Goal: Information Seeking & Learning: Understand process/instructions

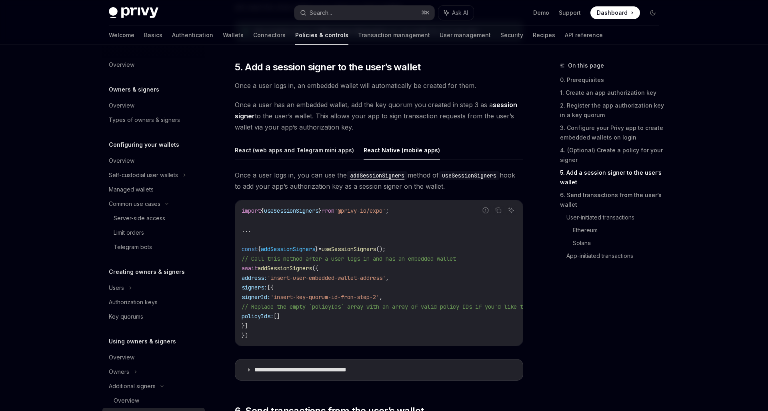
scroll to position [187, 0]
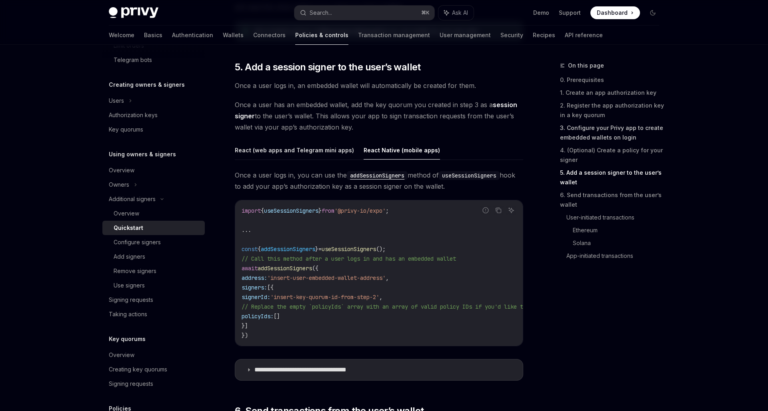
click at [634, 130] on link "3. Configure your Privy app to create embedded wallets on login" at bounding box center [613, 133] width 106 height 22
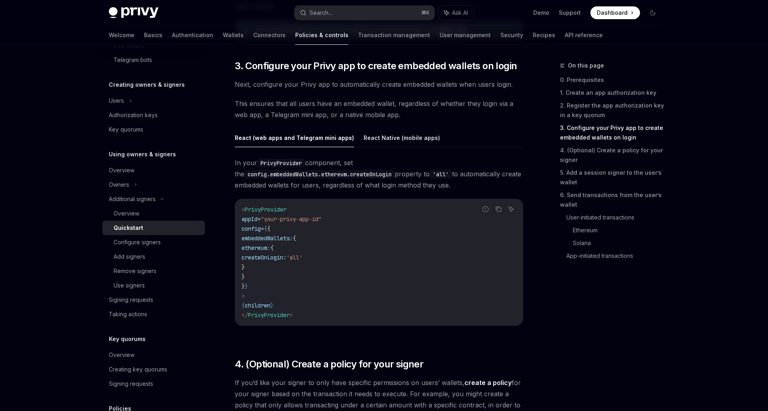
scroll to position [758, 0]
click at [396, 136] on button "React Native (mobile apps)" at bounding box center [402, 139] width 76 height 19
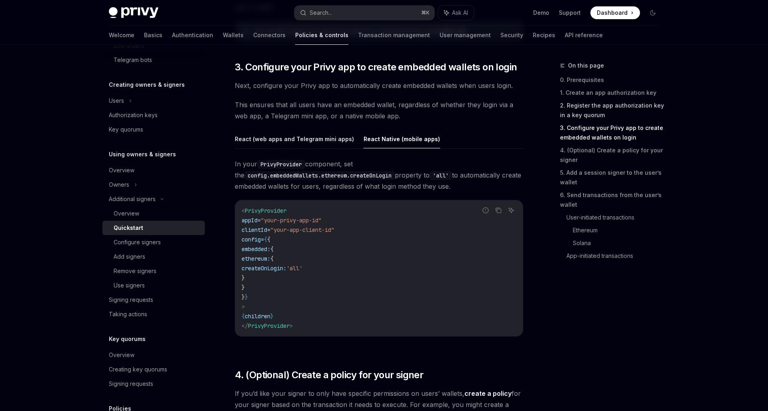
click at [576, 112] on link "2. Register the app authorization key in a key quorum" at bounding box center [613, 110] width 106 height 22
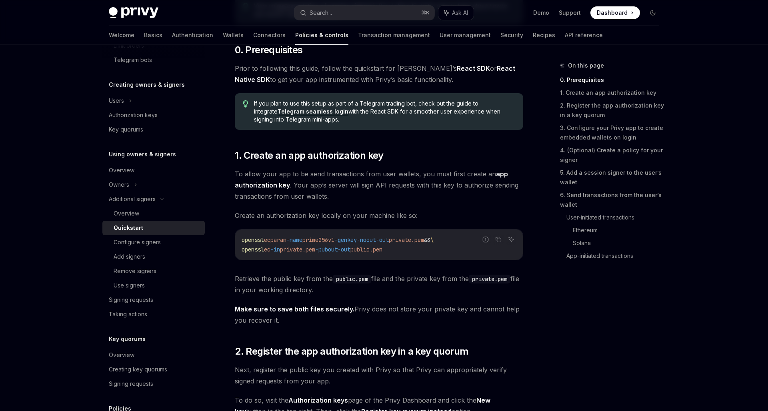
scroll to position [262, 0]
click at [590, 174] on link "5. Add a session signer to the user’s wallet" at bounding box center [613, 177] width 106 height 22
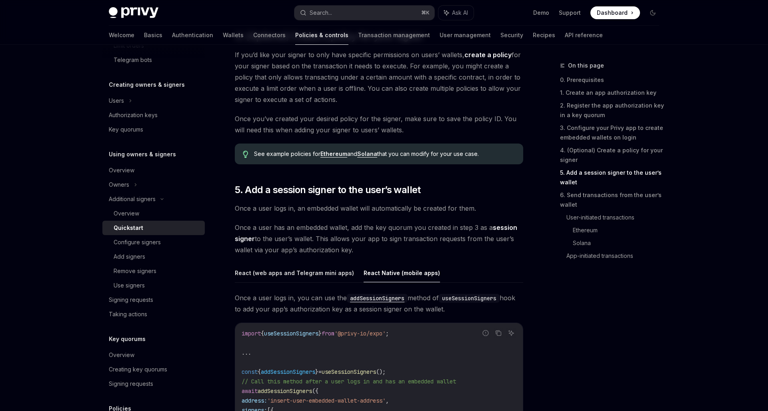
scroll to position [1219, 0]
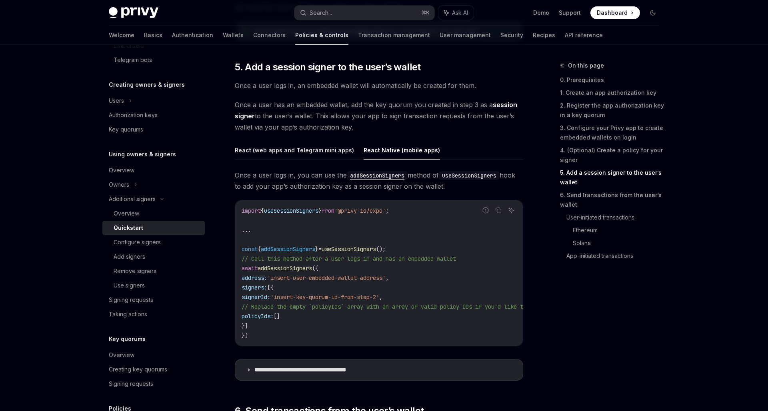
click at [458, 319] on code "import { useSessionSigners } from '@privy-io/expo' ; ... const { addSessionSign…" at bounding box center [541, 273] width 598 height 134
click at [343, 314] on code "import { useSessionSigners } from '@privy-io/expo' ; ... const { addSessionSign…" at bounding box center [541, 273] width 598 height 134
click at [287, 249] on span "addSessionSigners" at bounding box center [288, 249] width 54 height 7
click at [318, 272] on code "import { useSessionSigners } from '@privy-io/expo' ; ... const { addSessionSign…" at bounding box center [541, 273] width 598 height 134
click at [408, 252] on code "import { useSessionSigners } from '@privy-io/expo' ; ... const { addSessionSign…" at bounding box center [541, 273] width 598 height 134
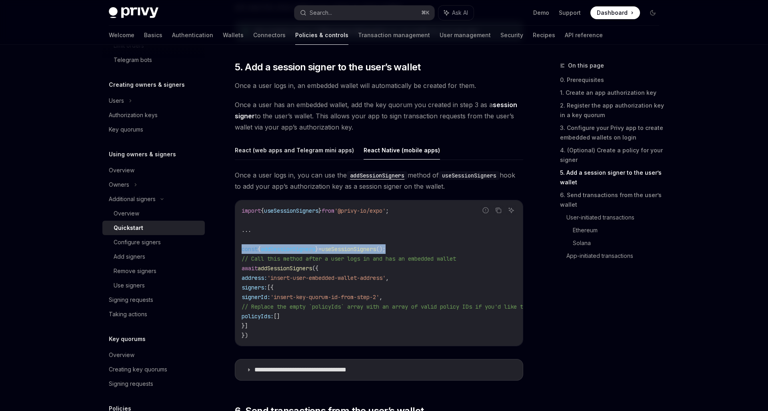
drag, startPoint x: 410, startPoint y: 250, endPoint x: 242, endPoint y: 250, distance: 167.2
click at [242, 250] on code "import { useSessionSigners } from '@privy-io/expo' ; ... const { addSessionSign…" at bounding box center [541, 273] width 598 height 134
copy span "const { addSessionSigners } = useSessionSigners ();"
click at [389, 278] on span "," at bounding box center [387, 277] width 3 height 7
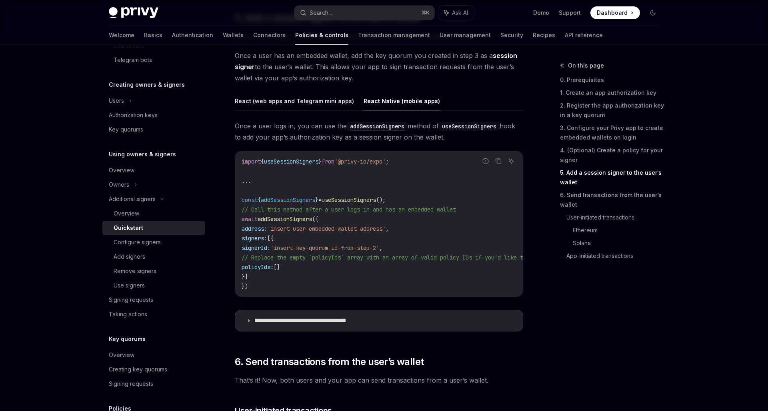
scroll to position [1272, 0]
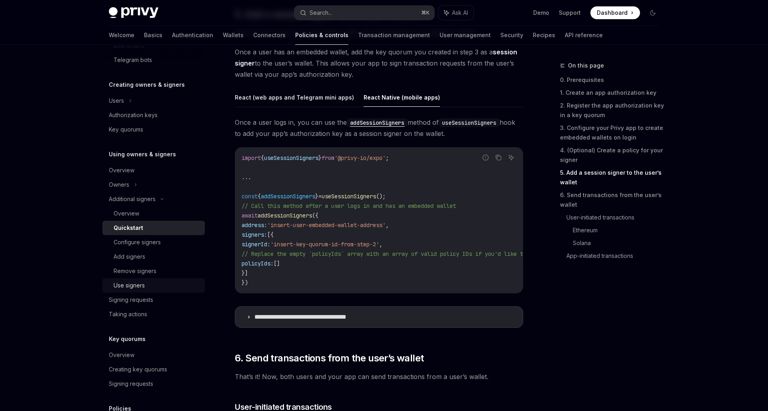
click at [134, 284] on div "Use signers" at bounding box center [129, 286] width 31 height 10
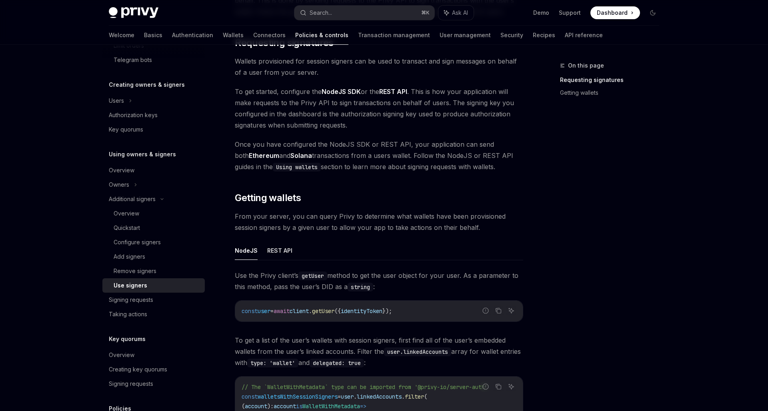
scroll to position [121, 0]
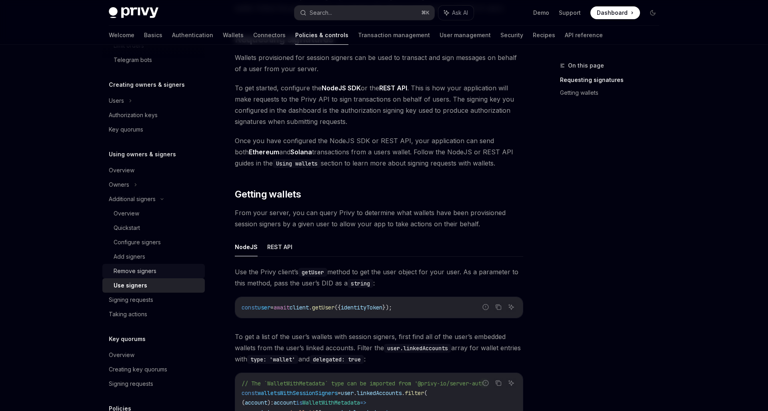
click at [126, 270] on div "Remove signers" at bounding box center [135, 271] width 43 height 10
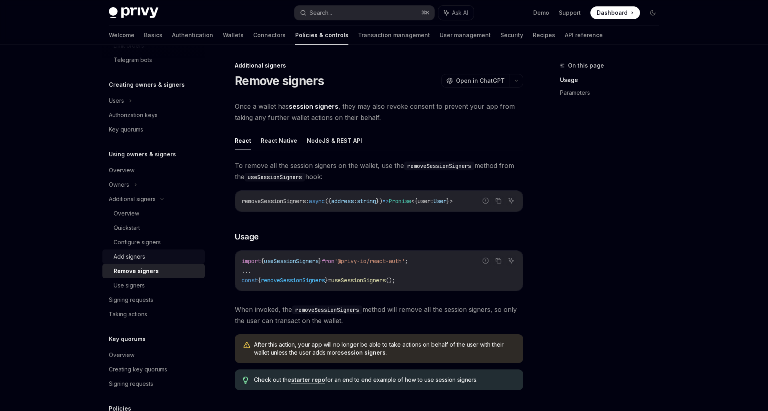
click at [122, 262] on link "Add signers" at bounding box center [153, 257] width 102 height 14
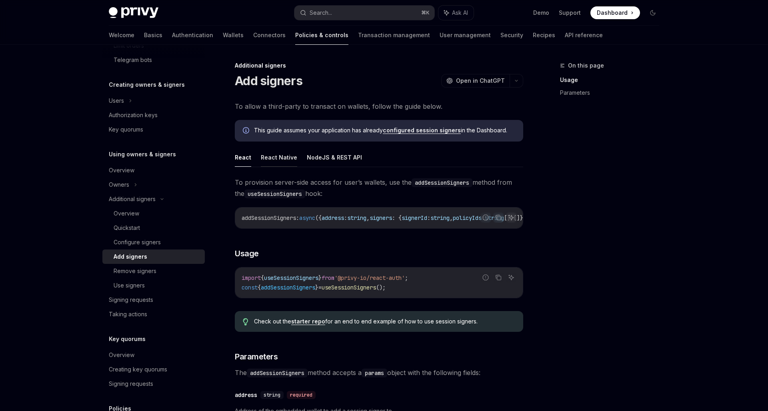
click at [278, 161] on button "React Native" at bounding box center [279, 157] width 36 height 19
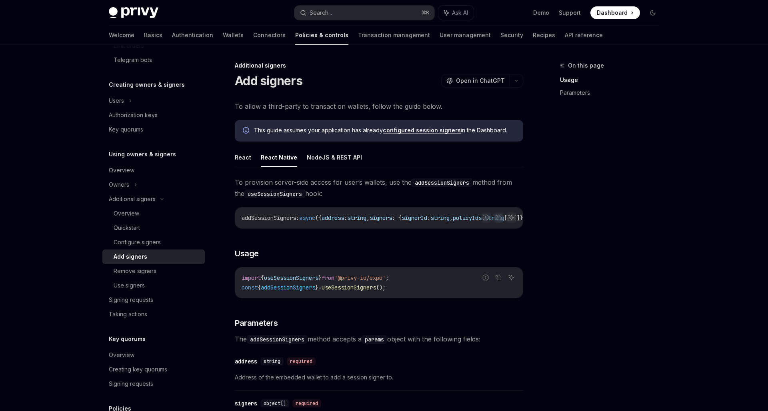
scroll to position [210, 0]
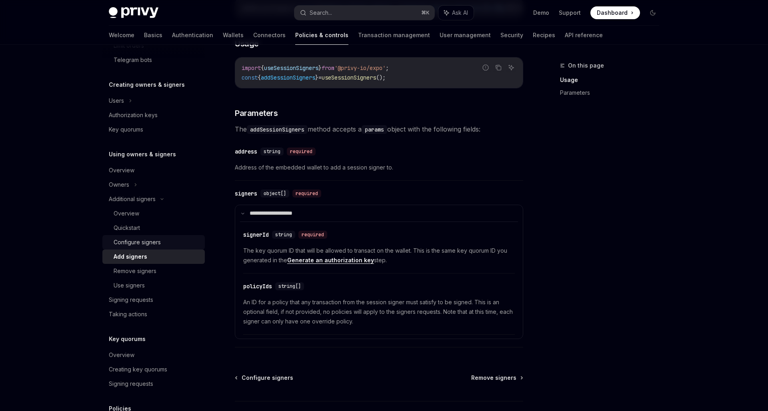
click at [132, 238] on div "Configure signers" at bounding box center [137, 243] width 47 height 10
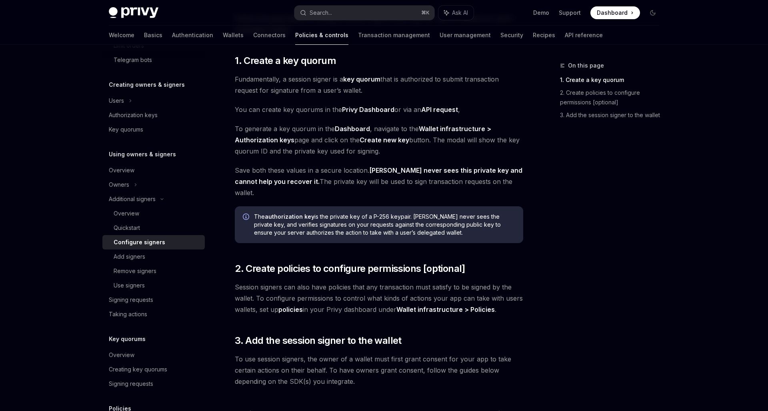
scroll to position [172, 0]
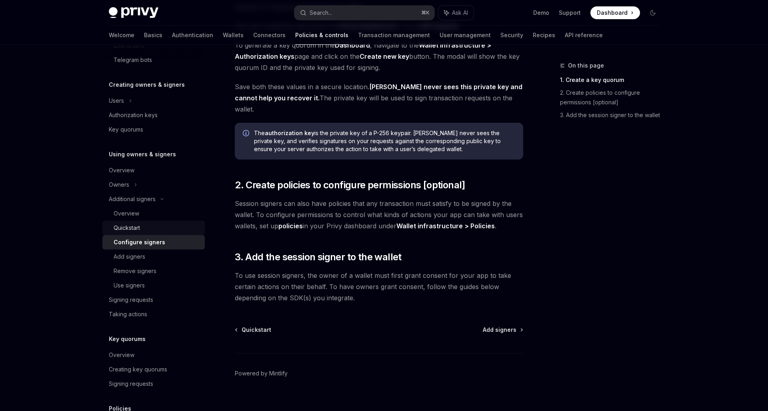
click at [161, 223] on div "Quickstart" at bounding box center [157, 228] width 86 height 10
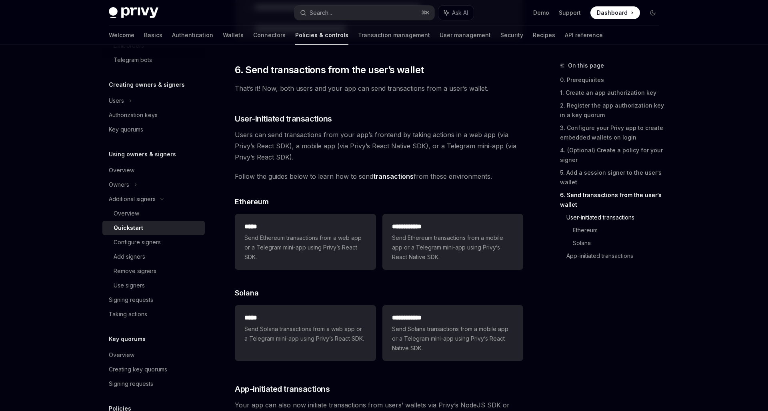
scroll to position [1545, 0]
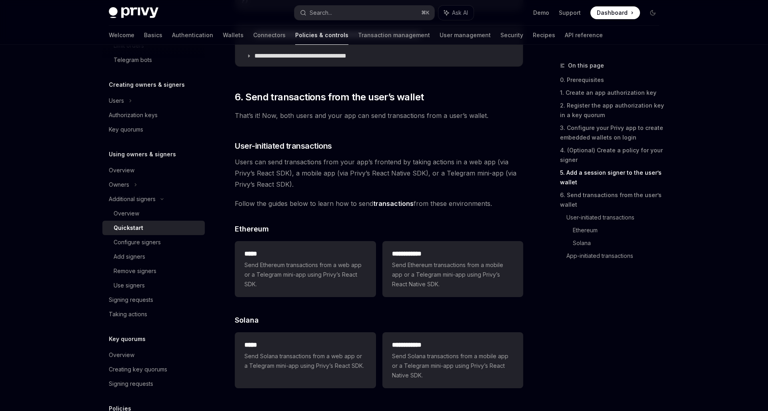
click at [602, 172] on link "5. Add a session signer to the user’s wallet" at bounding box center [613, 177] width 106 height 22
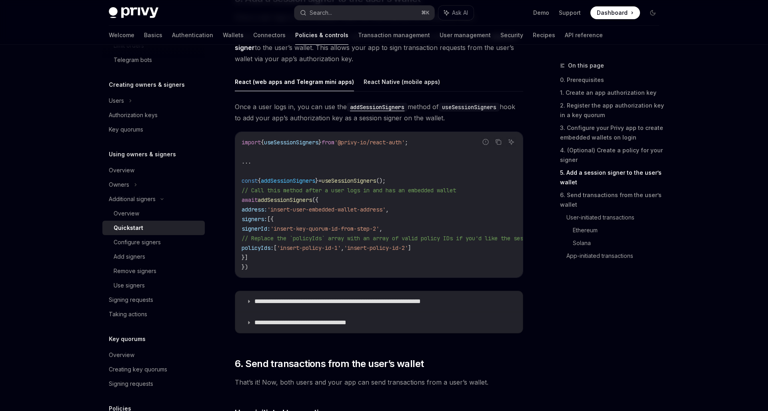
scroll to position [1210, 0]
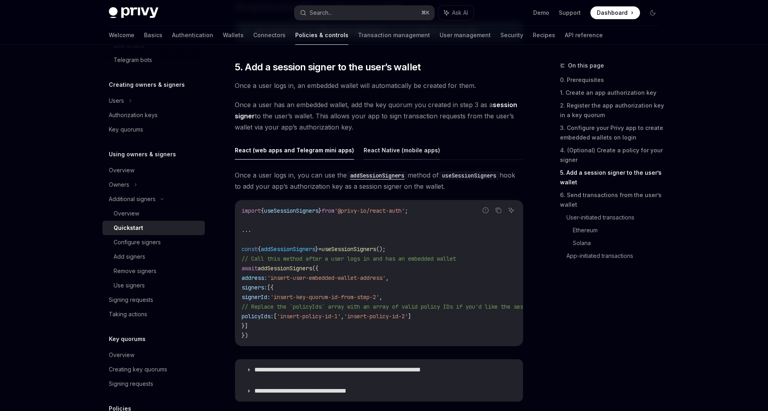
click at [382, 152] on button "React Native (mobile apps)" at bounding box center [402, 150] width 76 height 19
type textarea "*"
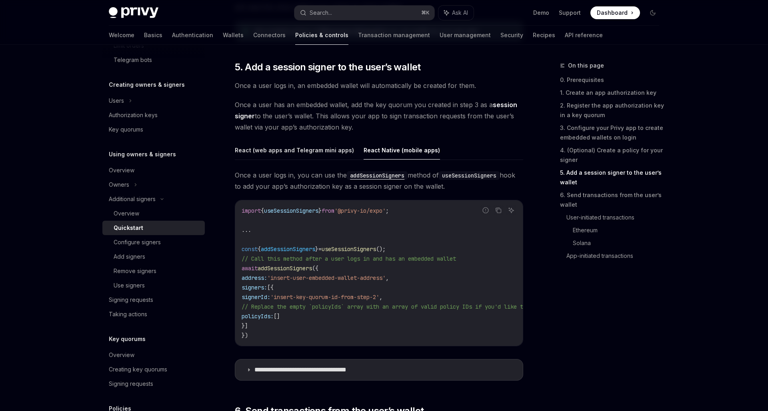
click at [374, 175] on code "addSessionSigners" at bounding box center [377, 175] width 61 height 9
click at [400, 236] on code "import { useSessionSigners } from '@privy-io/expo' ; ... const { addSessionSign…" at bounding box center [541, 273] width 598 height 134
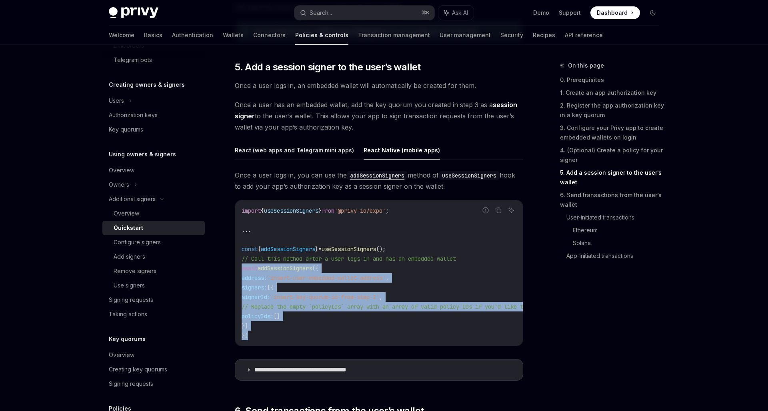
drag, startPoint x: 251, startPoint y: 335, endPoint x: 238, endPoint y: 267, distance: 69.5
click at [238, 267] on div "import { useSessionSigners } from '@privy-io/expo' ; ... const { addSessionSign…" at bounding box center [379, 273] width 288 height 146
copy code "await addSessionSigners ({ address: 'insert-user-embedded-wallet-address' , sig…"
click at [597, 107] on link "2. Register the app authorization key in a key quorum" at bounding box center [613, 110] width 106 height 22
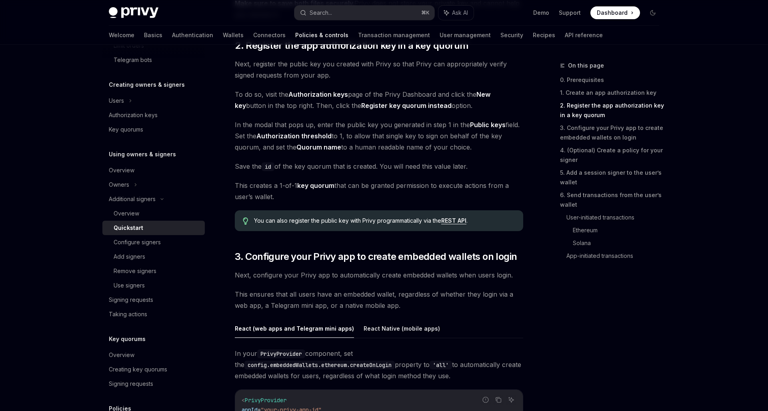
scroll to position [546, 0]
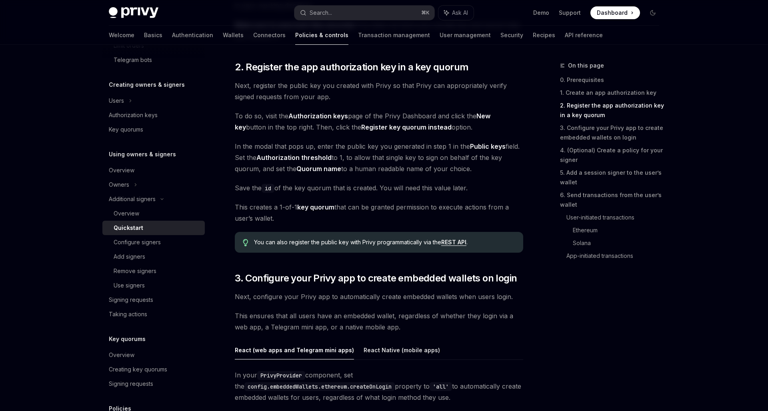
click at [590, 174] on link "5. Add a session signer to the user’s wallet" at bounding box center [613, 177] width 106 height 22
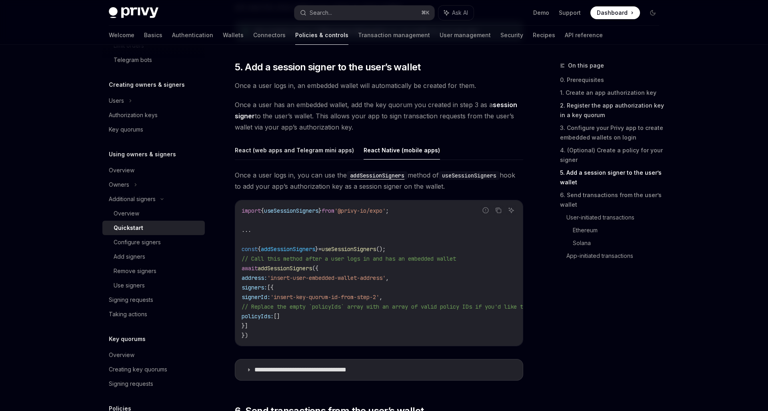
click at [576, 108] on link "2. Register the app authorization key in a key quorum" at bounding box center [613, 110] width 106 height 22
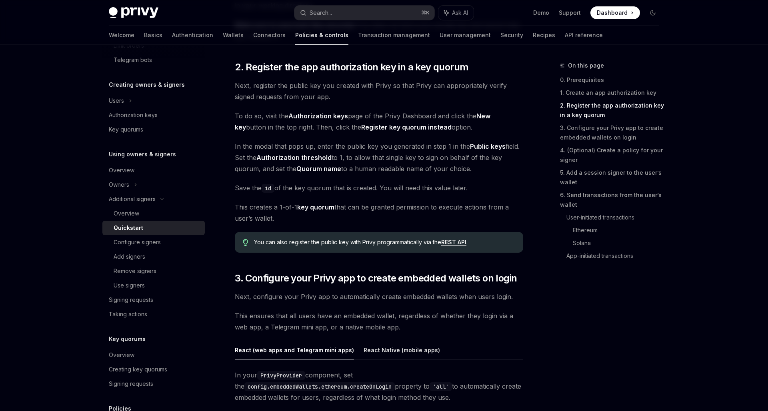
click at [446, 205] on span "This creates a 1-of-1 key quorum that can be granted permission to execute acti…" at bounding box center [379, 213] width 288 height 22
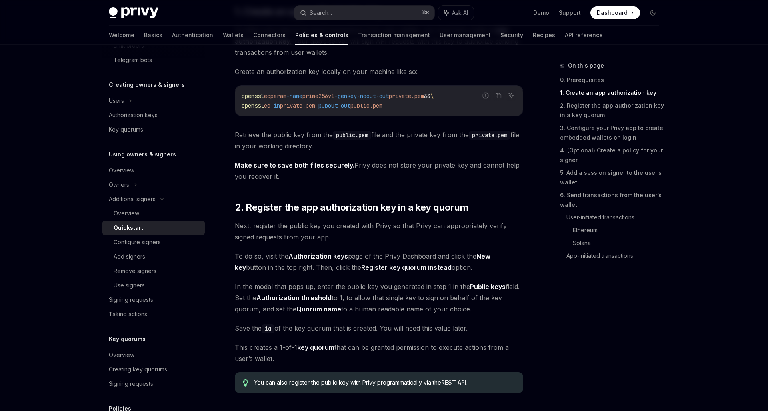
scroll to position [406, 0]
click at [358, 333] on span "Save the id of the key quorum that is created. You will need this value later." at bounding box center [379, 327] width 288 height 11
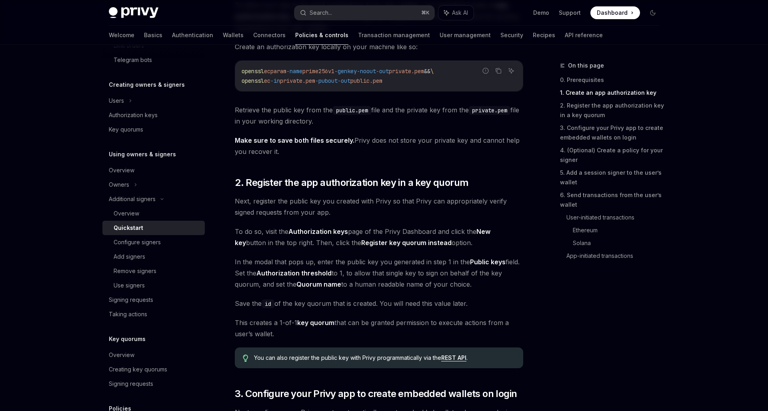
scroll to position [444, 0]
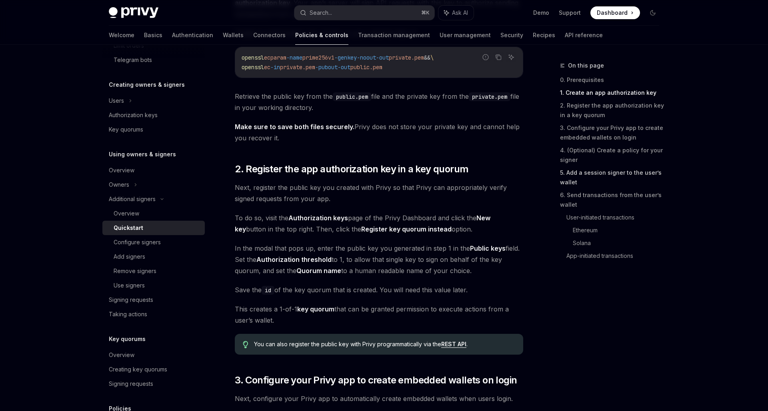
click at [601, 175] on link "5. Add a session signer to the user’s wallet" at bounding box center [613, 177] width 106 height 22
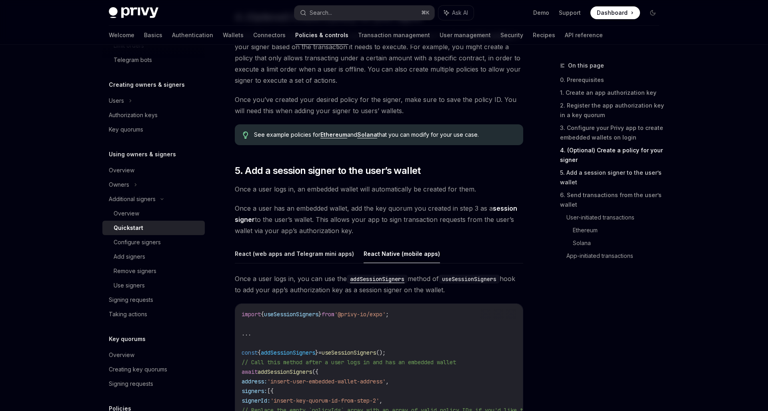
scroll to position [1210, 0]
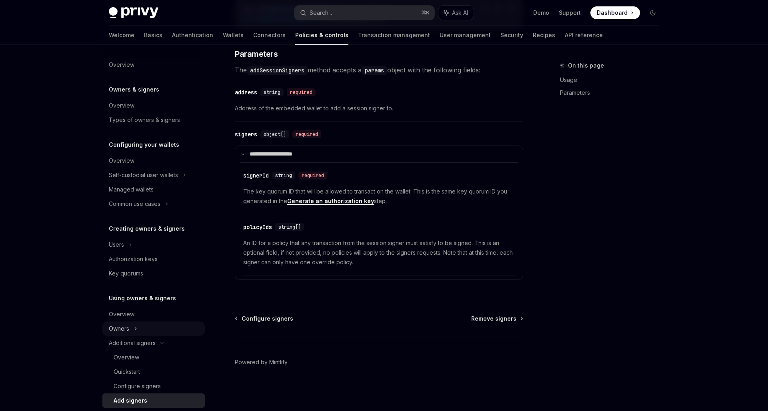
scroll to position [95, 0]
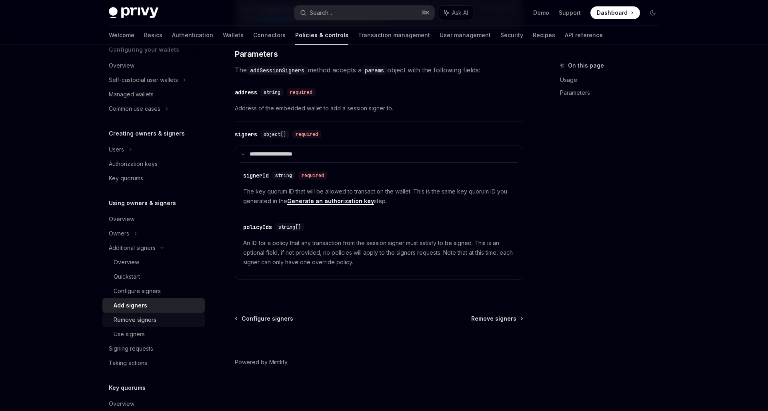
click at [153, 318] on div "Remove signers" at bounding box center [135, 320] width 43 height 10
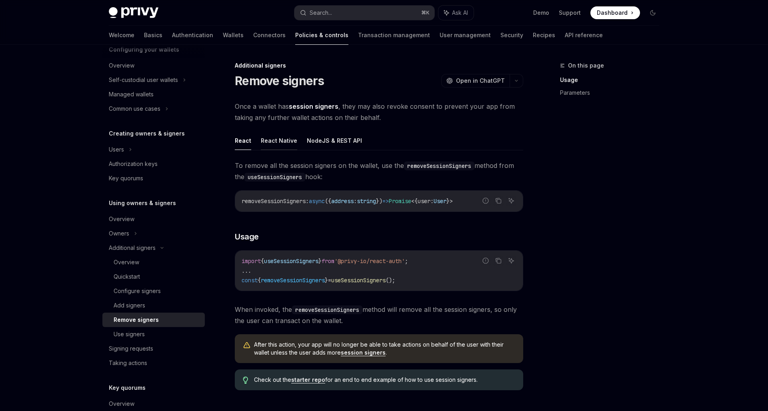
click at [282, 136] on button "React Native" at bounding box center [279, 140] width 36 height 19
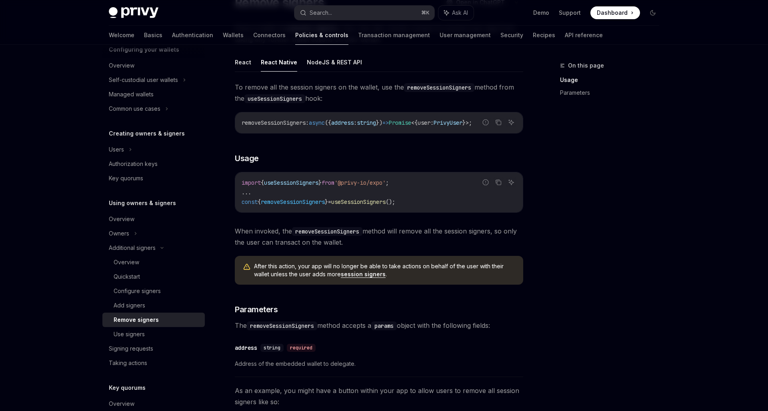
scroll to position [79, 0]
click at [314, 310] on h3 "​ Parameters" at bounding box center [379, 308] width 288 height 11
click at [161, 332] on div "Use signers" at bounding box center [157, 335] width 86 height 10
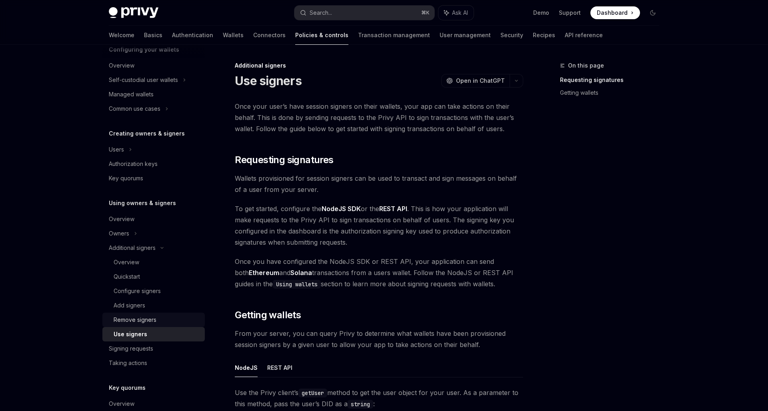
click at [160, 316] on div "Remove signers" at bounding box center [157, 320] width 86 height 10
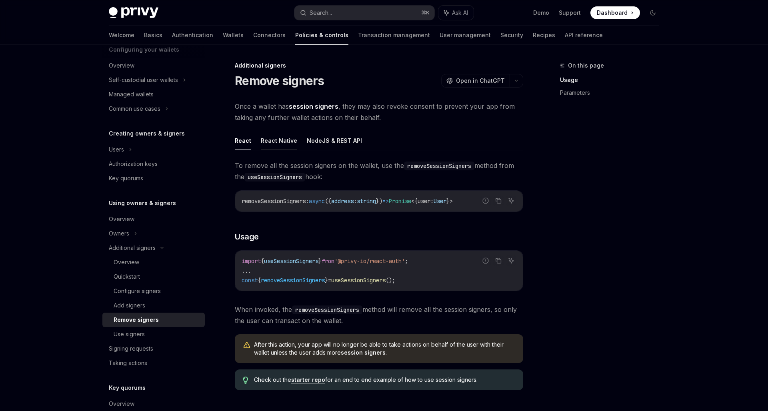
click at [276, 135] on button "React Native" at bounding box center [279, 140] width 36 height 19
type textarea "*"
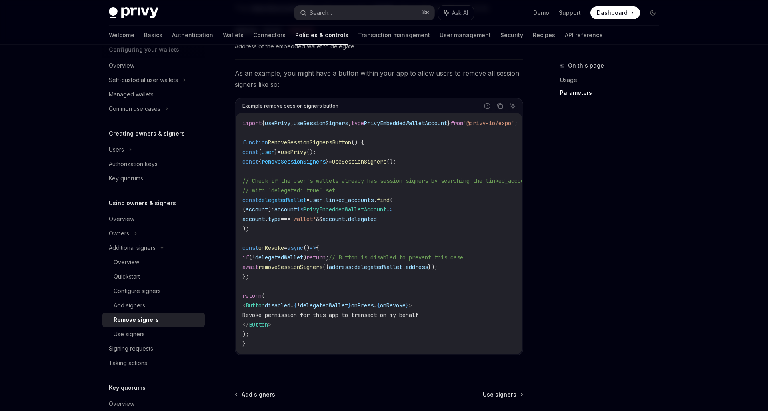
scroll to position [398, 0]
click at [605, 308] on div "On this page Usage Parameters" at bounding box center [605, 236] width 122 height 350
